Goal: Find specific page/section: Find specific page/section

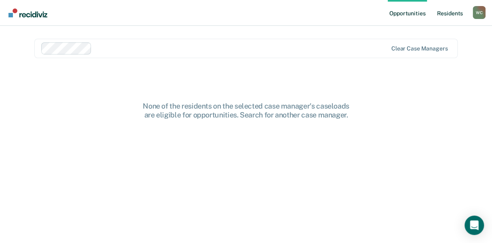
click at [450, 9] on link "Resident s" at bounding box center [449, 13] width 29 height 26
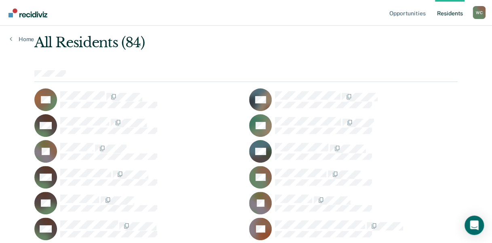
scroll to position [34, 0]
click at [182, 210] on div "EB" at bounding box center [138, 202] width 208 height 23
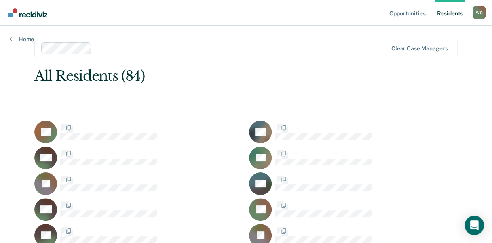
scroll to position [34, 0]
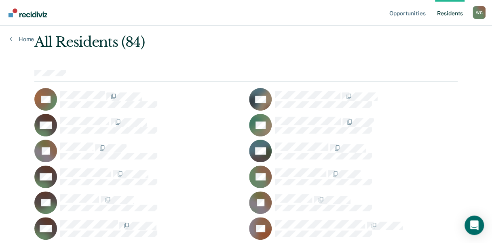
drag, startPoint x: 80, startPoint y: 89, endPoint x: 121, endPoint y: 76, distance: 43.7
click at [121, 76] on div at bounding box center [245, 76] width 423 height 12
click at [197, 159] on div "JB" at bounding box center [138, 151] width 208 height 23
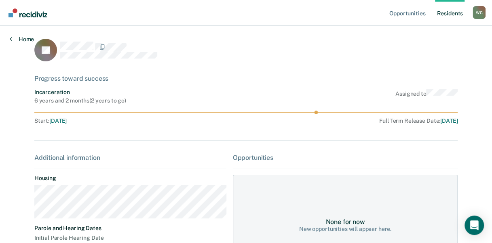
click at [14, 39] on link "Home" at bounding box center [22, 39] width 24 height 7
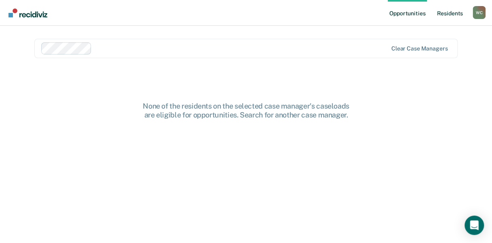
click at [443, 13] on link "Resident s" at bounding box center [449, 13] width 29 height 26
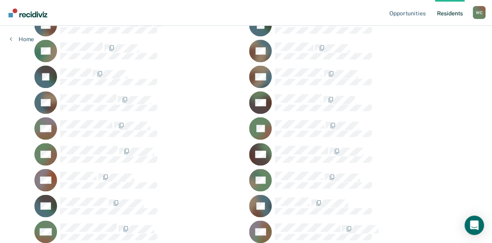
scroll to position [477, 0]
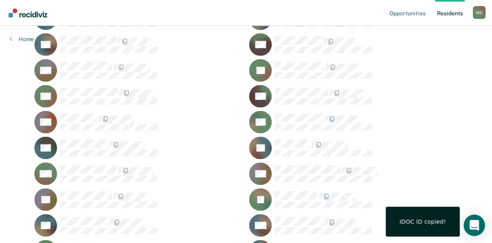
click at [481, 229] on div "Open Intercom Messenger" at bounding box center [473, 225] width 21 height 21
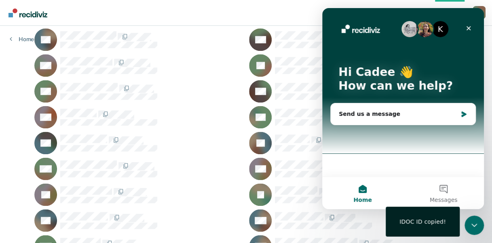
scroll to position [483, 0]
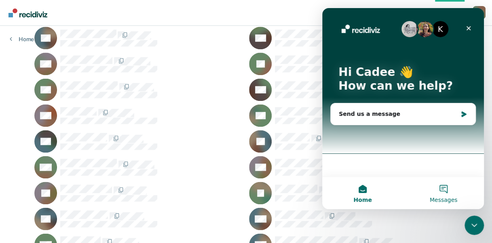
click at [439, 192] on button "Messages" at bounding box center [443, 193] width 81 height 32
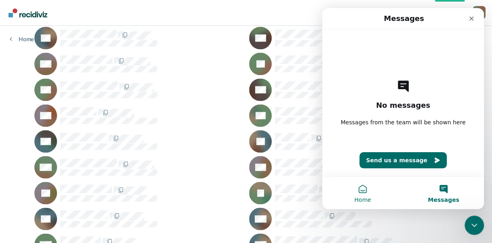
click at [357, 190] on button "Home" at bounding box center [362, 193] width 81 height 32
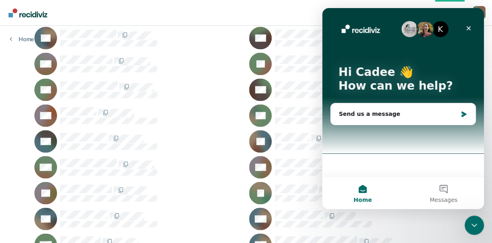
click at [181, 127] on ul "PA GB MB PB JB NB MB DB EB JB MB LC CC PC WC SC BC AC CC WD LD JD KD SE RE JF D…" at bounding box center [245, 180] width 423 height 1082
click at [469, 28] on icon "Close" at bounding box center [468, 28] width 6 height 6
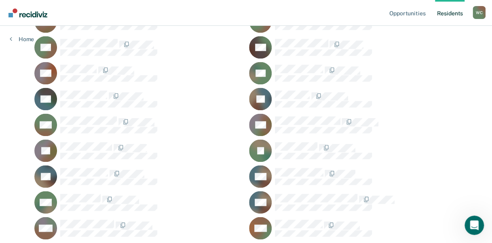
scroll to position [521, 0]
